Goal: Task Accomplishment & Management: Manage account settings

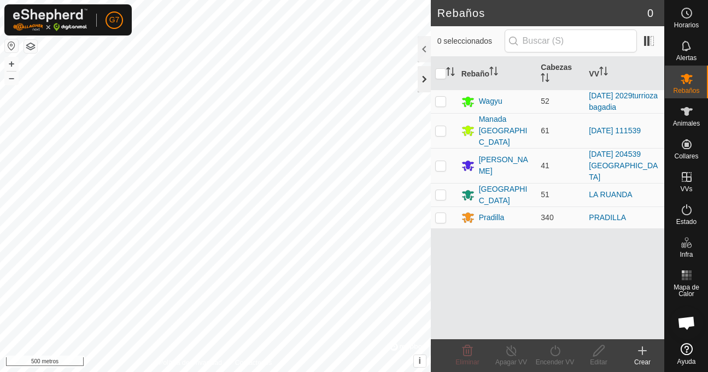
click at [422, 79] on div at bounding box center [424, 79] width 13 height 26
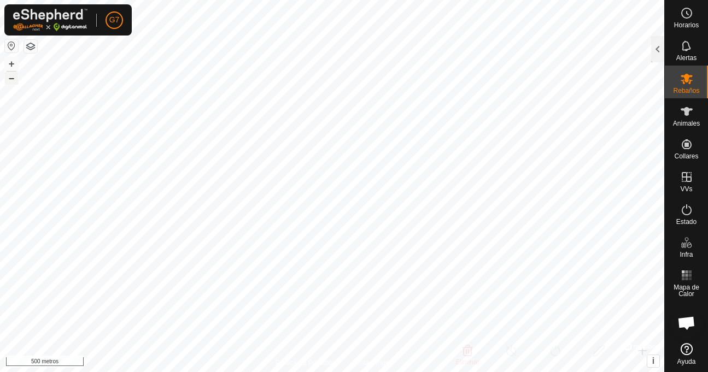
click at [13, 78] on font "–" at bounding box center [11, 77] width 5 height 11
checkbox input "false"
checkbox input "true"
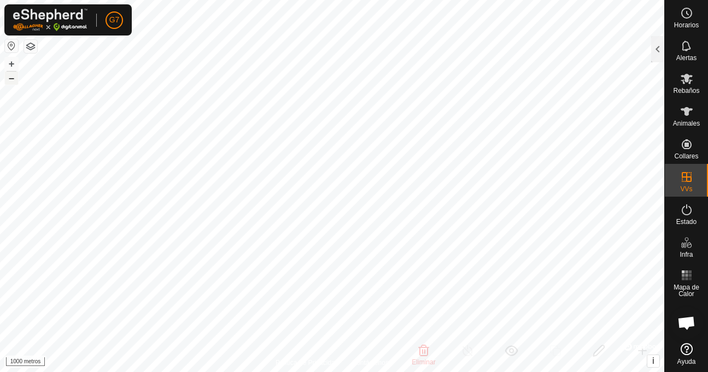
checkbox input "true"
checkbox input "false"
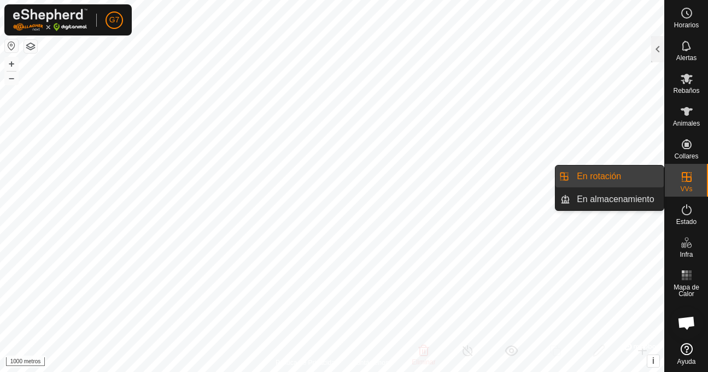
click at [671, 181] on div "VVs" at bounding box center [686, 180] width 43 height 33
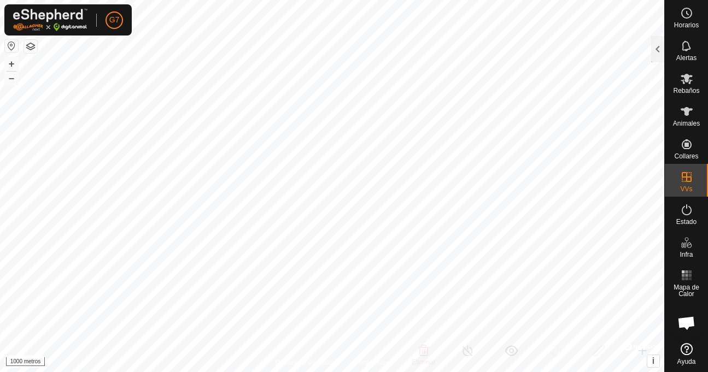
checkbox input "false"
checkbox input "true"
checkbox input "false"
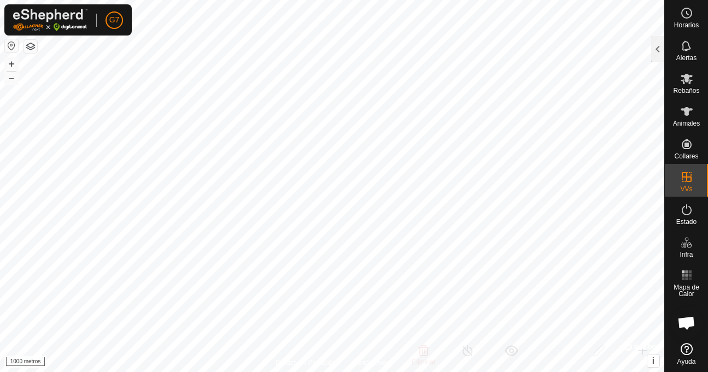
checkbox input "true"
checkbox input "false"
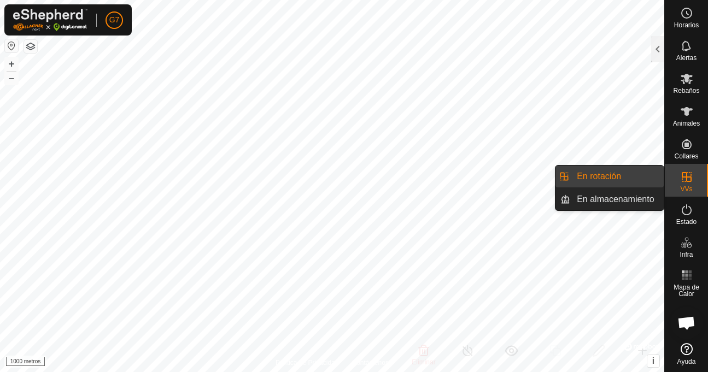
click at [677, 180] on es-virtualpaddocks-svg-icon at bounding box center [687, 176] width 20 height 17
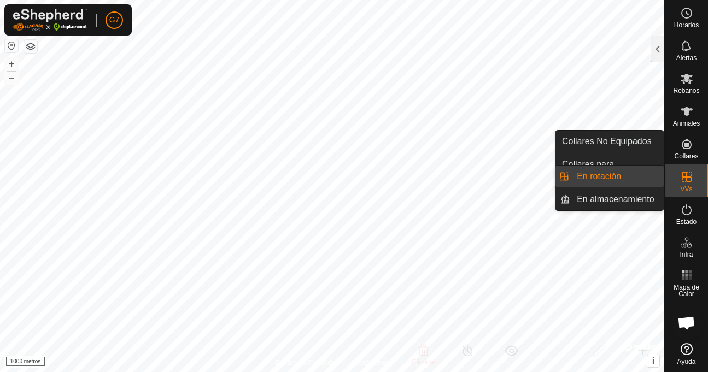
click at [656, 180] on link "En rotación" at bounding box center [616, 177] width 93 height 22
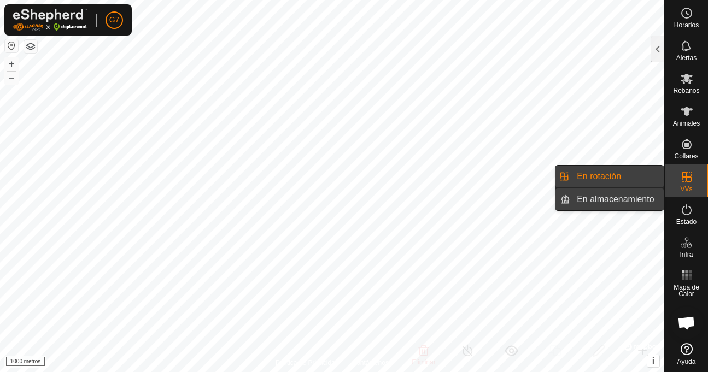
click at [652, 198] on link "En almacenamiento" at bounding box center [616, 200] width 93 height 22
click at [652, 181] on link "En rotación" at bounding box center [616, 177] width 93 height 22
drag, startPoint x: 669, startPoint y: 181, endPoint x: 665, endPoint y: 197, distance: 16.3
click at [683, 182] on icon at bounding box center [686, 177] width 13 height 13
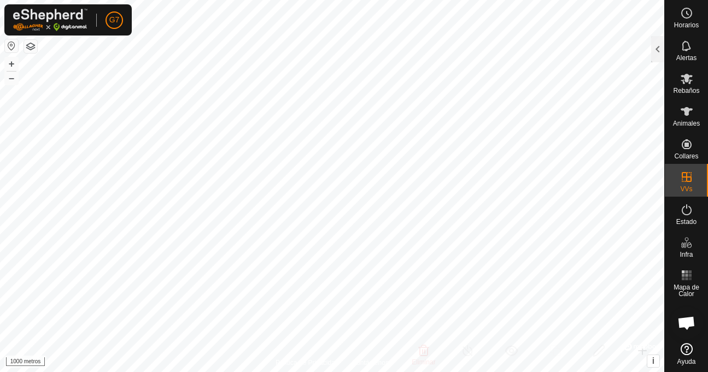
checkbox input "true"
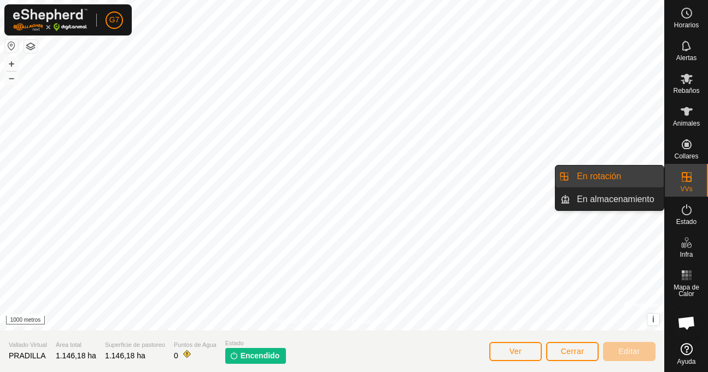
click at [678, 190] on div "VVs" at bounding box center [686, 180] width 43 height 33
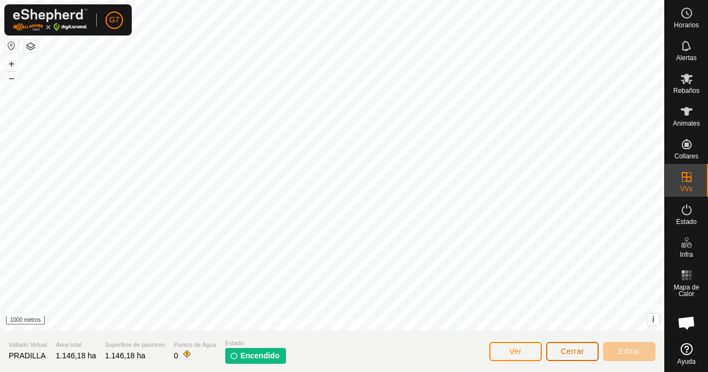
click at [561, 349] on font "Cerrar" at bounding box center [573, 351] width 24 height 9
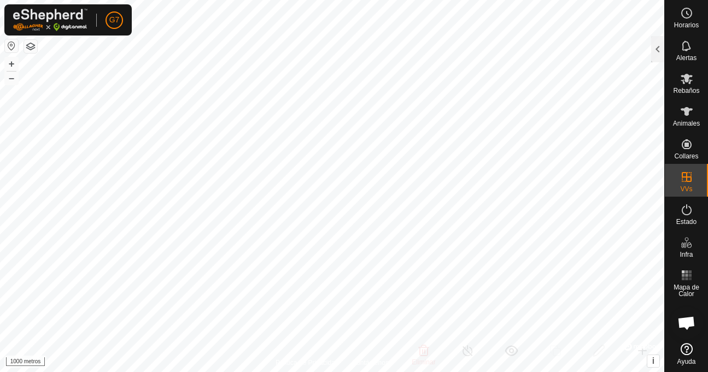
checkbox input "false"
checkbox input "true"
checkbox input "false"
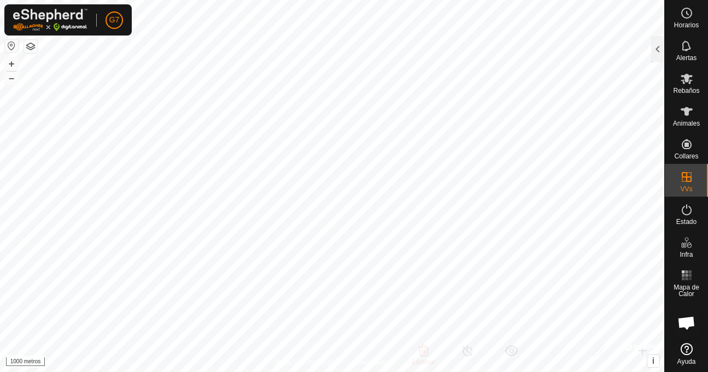
checkbox input "true"
checkbox input "false"
checkbox input "true"
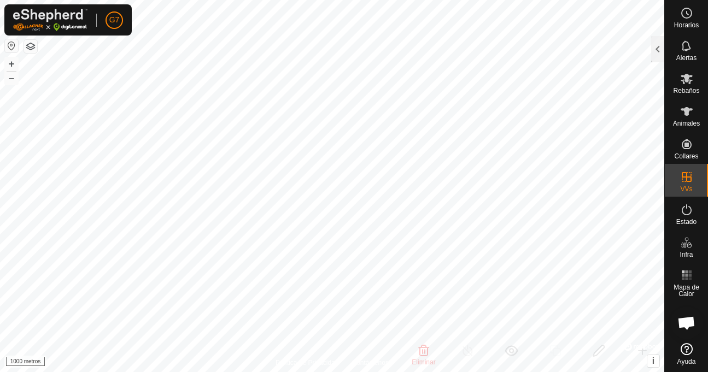
checkbox input "true"
checkbox input "false"
checkbox input "true"
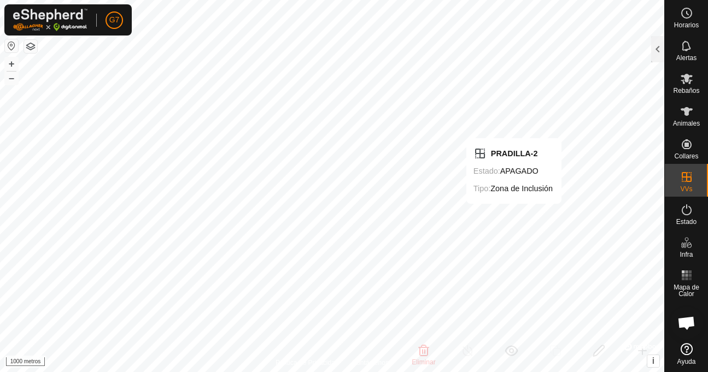
checkbox input "false"
checkbox input "true"
checkbox input "false"
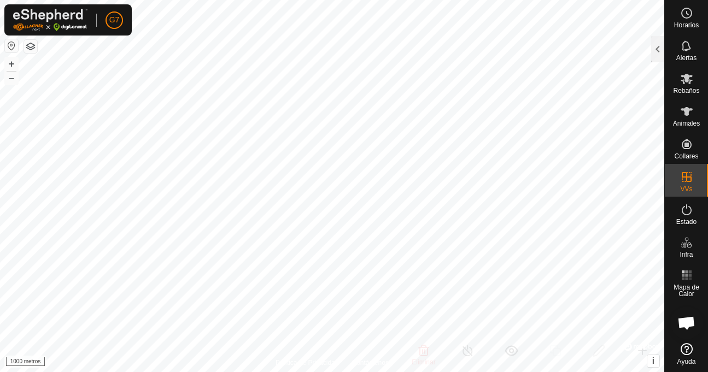
checkbox input "false"
checkbox input "true"
checkbox input "false"
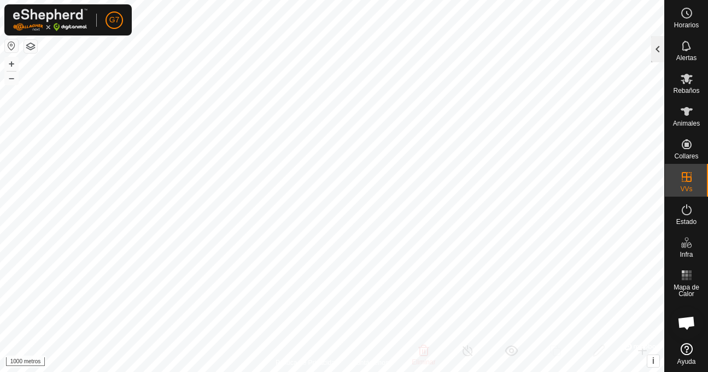
click at [660, 55] on div at bounding box center [657, 49] width 13 height 26
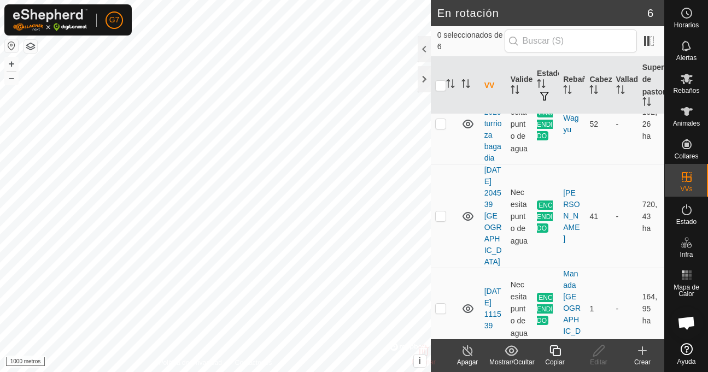
scroll to position [300, 0]
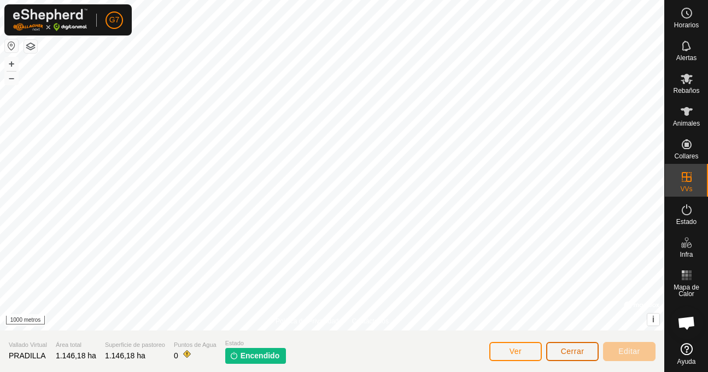
click at [576, 354] on font "Cerrar" at bounding box center [573, 351] width 24 height 9
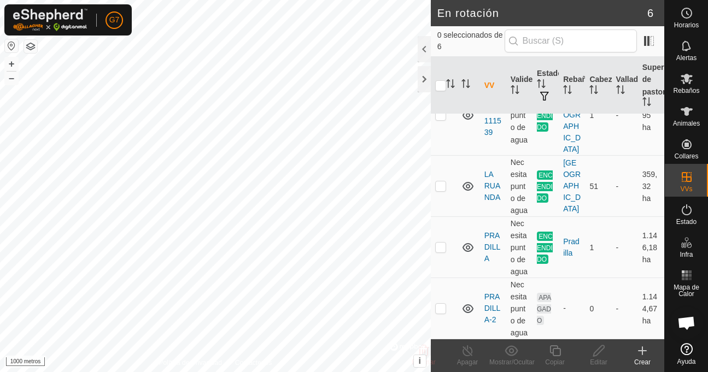
scroll to position [300, 0]
click at [440, 304] on p-checkbox at bounding box center [440, 308] width 11 height 9
checkbox input "true"
click at [595, 354] on icon at bounding box center [599, 350] width 14 height 13
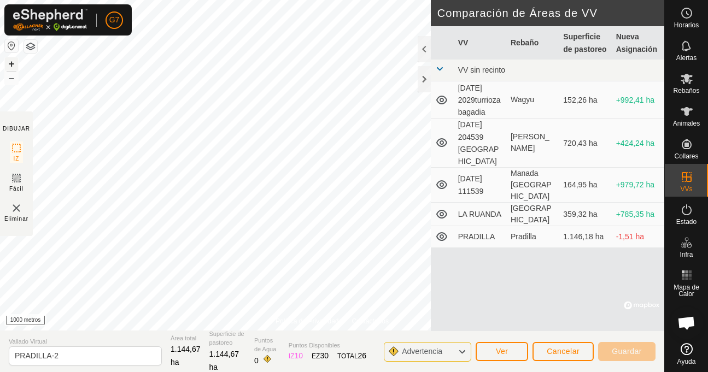
click at [9, 61] on font "+" at bounding box center [12, 63] width 6 height 11
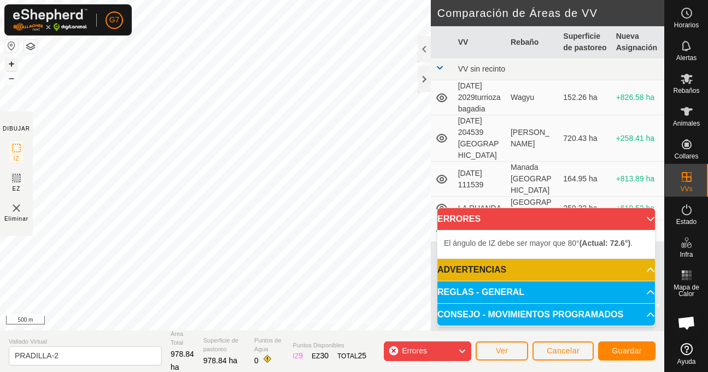
click at [15, 61] on button "+" at bounding box center [11, 63] width 13 height 13
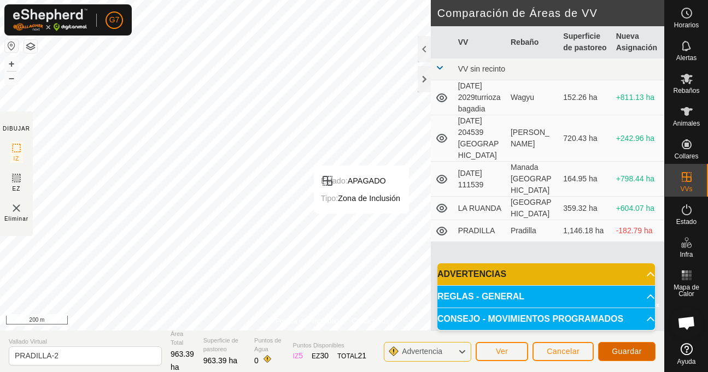
click at [628, 350] on span "Guardar" at bounding box center [627, 351] width 30 height 9
click at [11, 81] on button "–" at bounding box center [11, 78] width 13 height 13
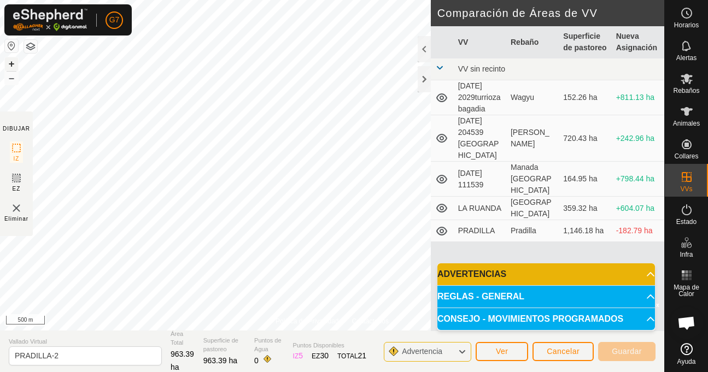
click at [11, 66] on button "+" at bounding box center [11, 63] width 13 height 13
click at [11, 79] on button "–" at bounding box center [11, 78] width 13 height 13
click at [464, 353] on icon at bounding box center [462, 352] width 9 height 14
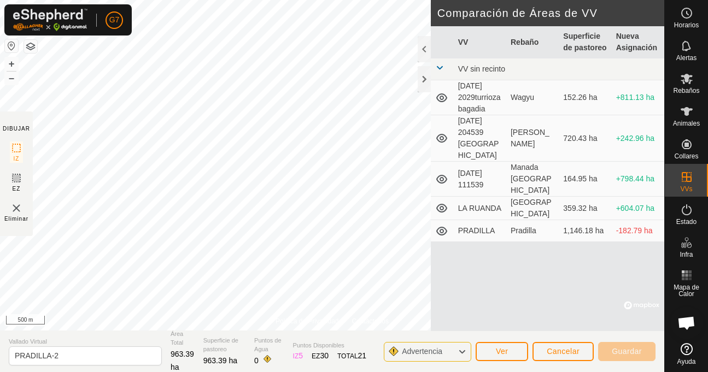
click at [464, 353] on icon at bounding box center [462, 352] width 9 height 14
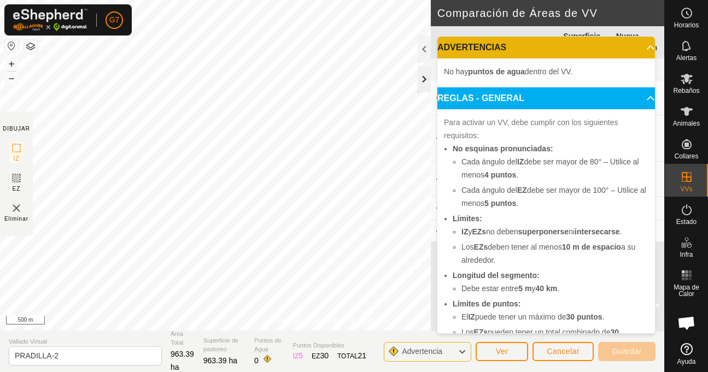
click at [427, 82] on div at bounding box center [424, 79] width 13 height 26
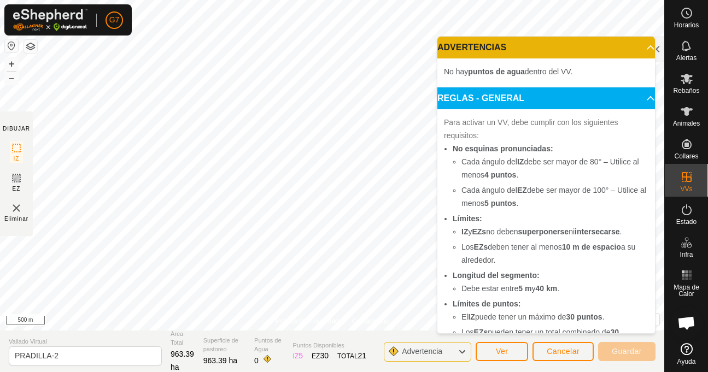
click at [637, 43] on p-accordion-header "ADVERTENCIAS" at bounding box center [546, 48] width 218 height 22
click at [637, 43] on span at bounding box center [637, 43] width 0 height 0
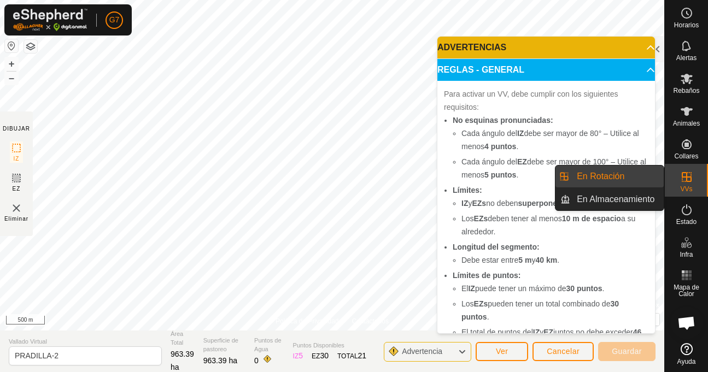
click at [680, 179] on icon at bounding box center [686, 177] width 13 height 13
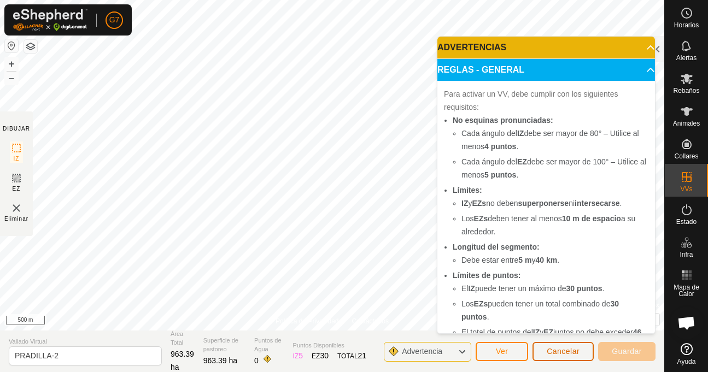
click at [565, 350] on span "Cancelar" at bounding box center [563, 351] width 33 height 9
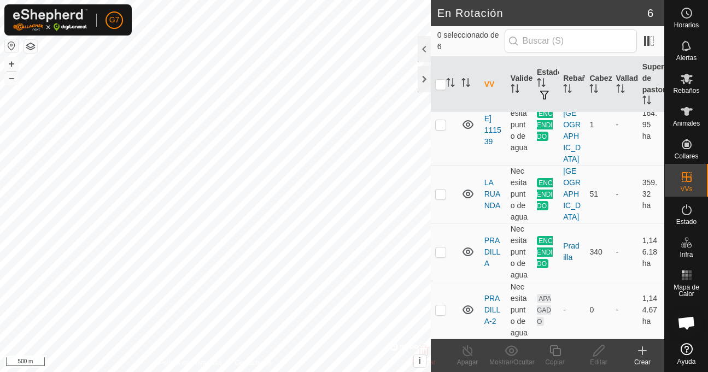
scroll to position [280, 0]
click at [440, 306] on p-checkbox at bounding box center [440, 310] width 11 height 9
checkbox input "true"
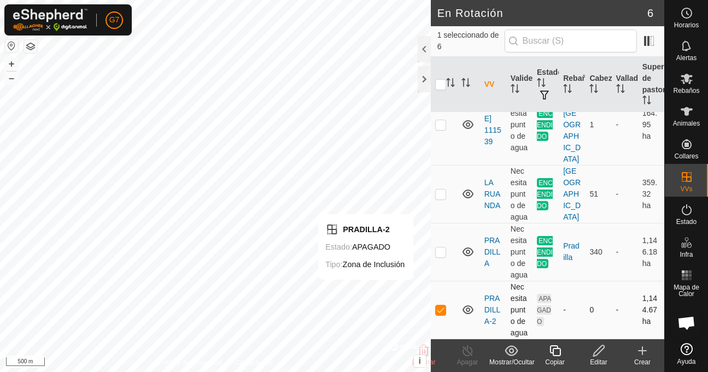
checkbox input "true"
checkbox input "false"
checkbox input "true"
click at [598, 354] on icon at bounding box center [598, 350] width 11 height 11
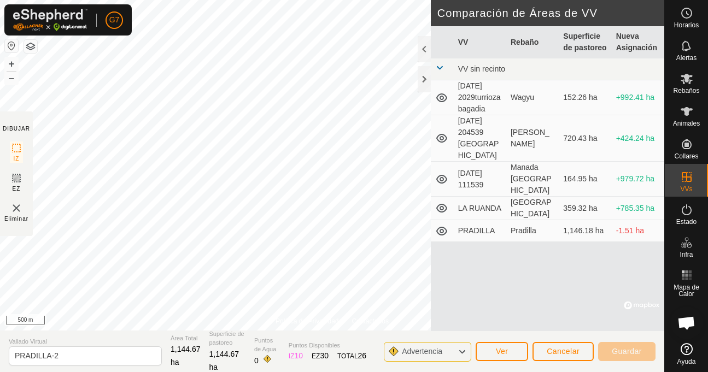
click at [104, 334] on div "Política de Privacidad Contáctenos PRADILLA-2 Estado: APAGADO Tipo: Zona de Inc…" at bounding box center [332, 186] width 664 height 372
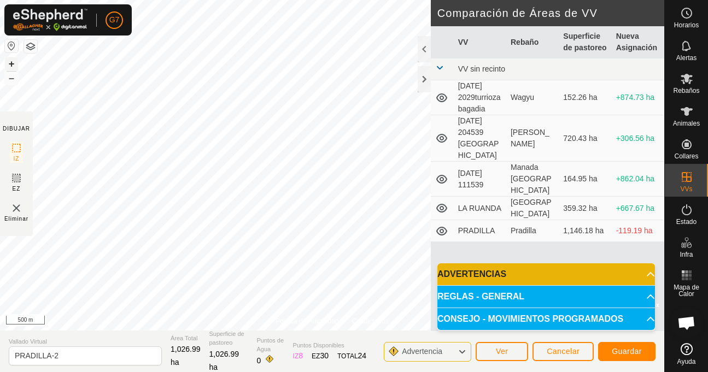
click at [12, 66] on button "+" at bounding box center [11, 63] width 13 height 13
click at [9, 81] on button "–" at bounding box center [11, 78] width 13 height 13
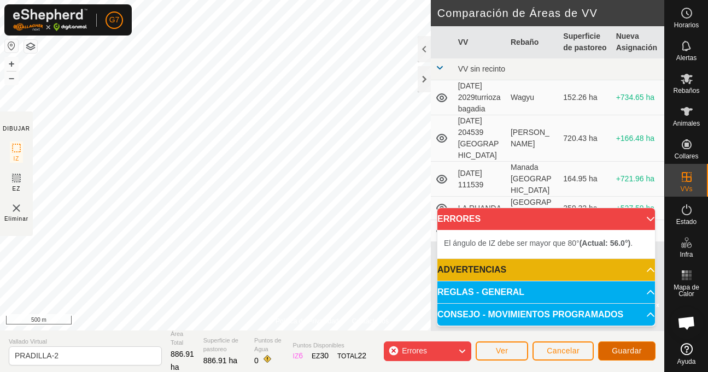
click at [623, 348] on span "Guardar" at bounding box center [627, 351] width 30 height 9
